Goal: Task Accomplishment & Management: Complete application form

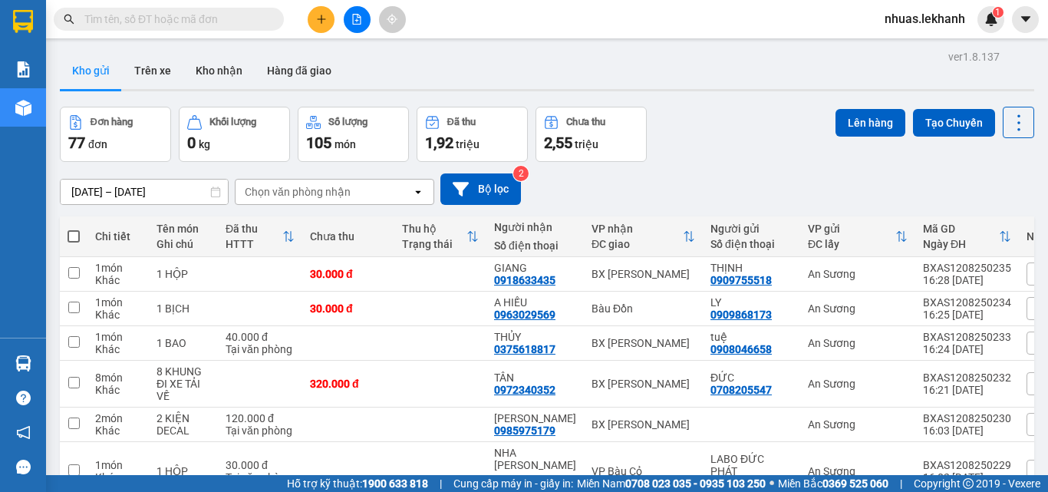
click at [220, 0] on div "Kết quả [PERSON_NAME] ( 0 ) Bộ lọc Gửi 3 ngày gần nhất Ngày tạo [PERSON_NAME] n…" at bounding box center [524, 19] width 1048 height 38
click at [213, 9] on span at bounding box center [169, 19] width 230 height 23
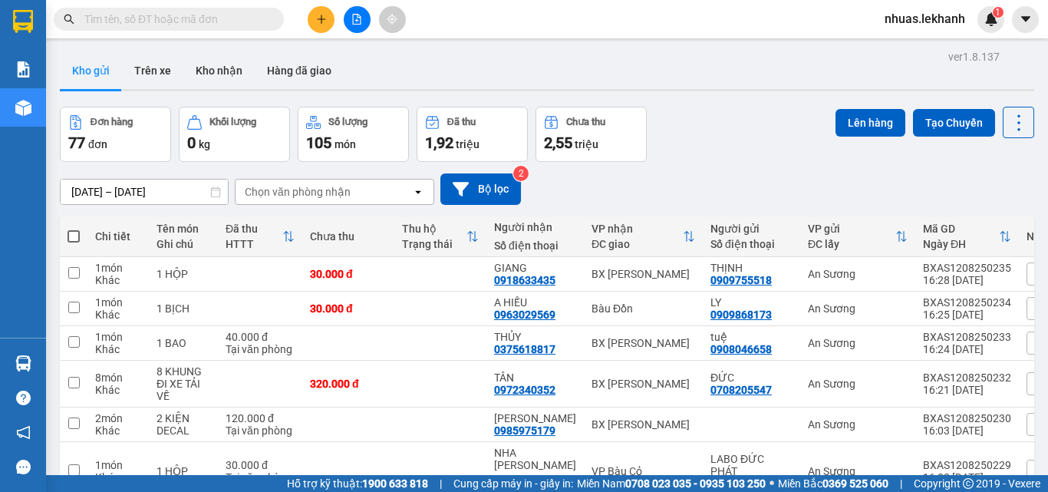
click at [213, 9] on span at bounding box center [169, 19] width 230 height 23
click at [213, 10] on span at bounding box center [169, 19] width 230 height 23
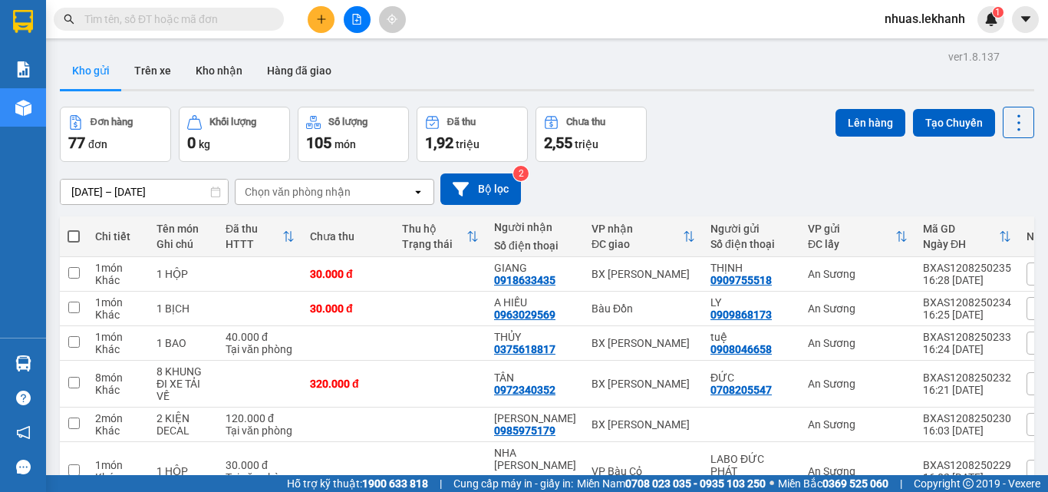
click at [213, 10] on span at bounding box center [169, 19] width 230 height 23
click at [213, 11] on input "text" at bounding box center [174, 19] width 181 height 17
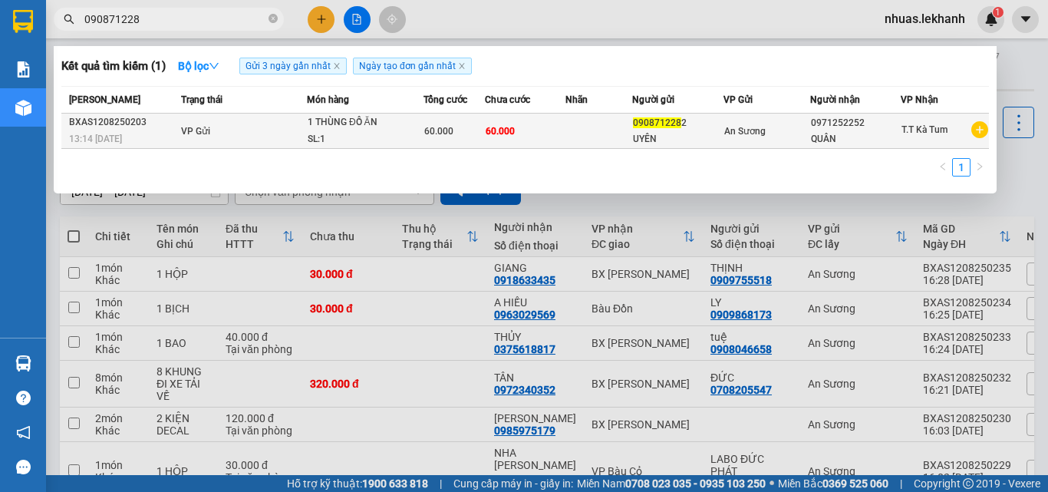
type input "090871228"
click at [588, 117] on td at bounding box center [599, 131] width 67 height 35
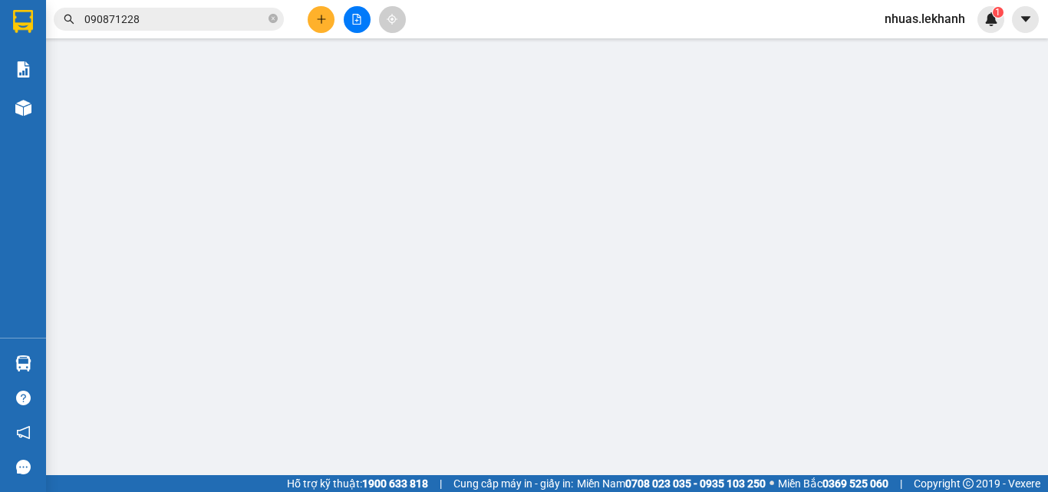
type input "0908712282"
type input "UYÊN"
type input "0971252252"
type input "QUÂN"
type input "60.000"
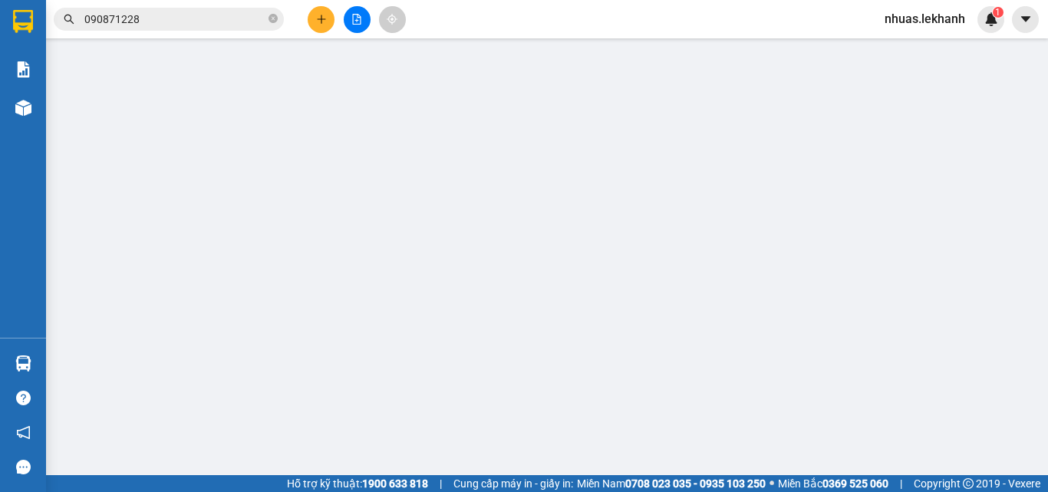
type input "60.000"
